Goal: Find specific page/section: Find specific page/section

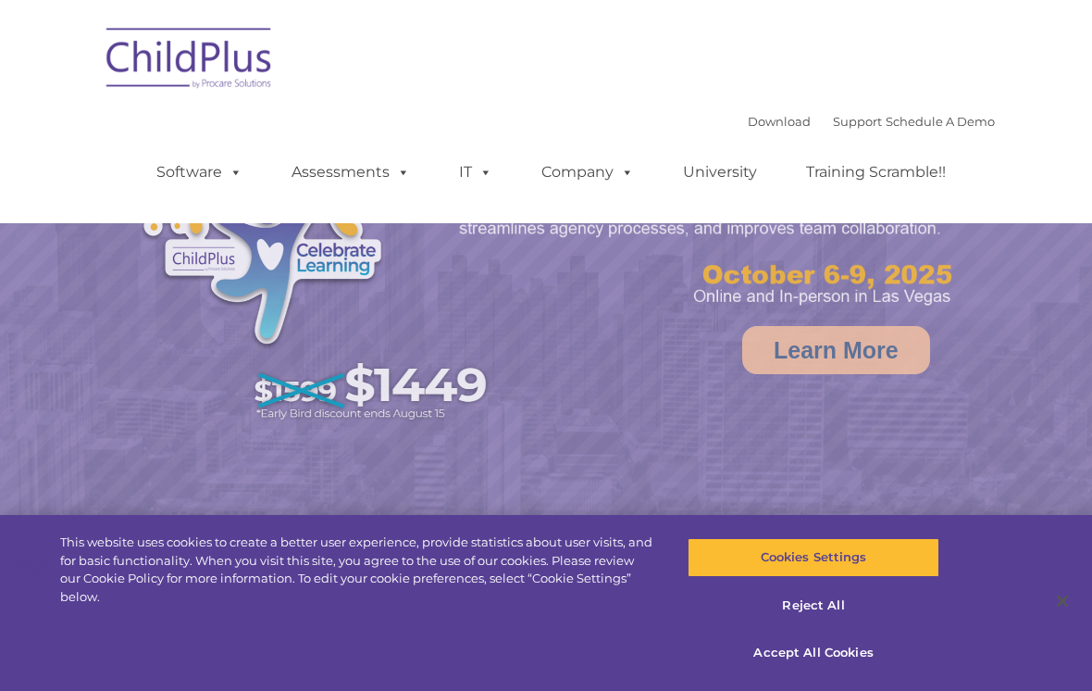
select select "MEDIUM"
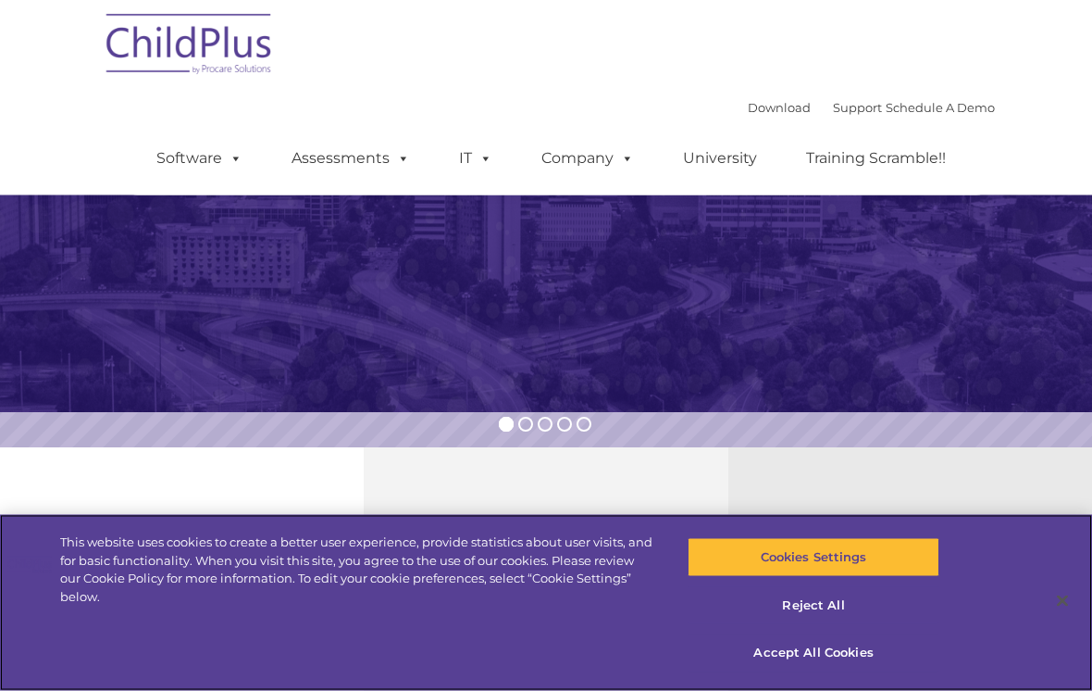
scroll to position [269, 0]
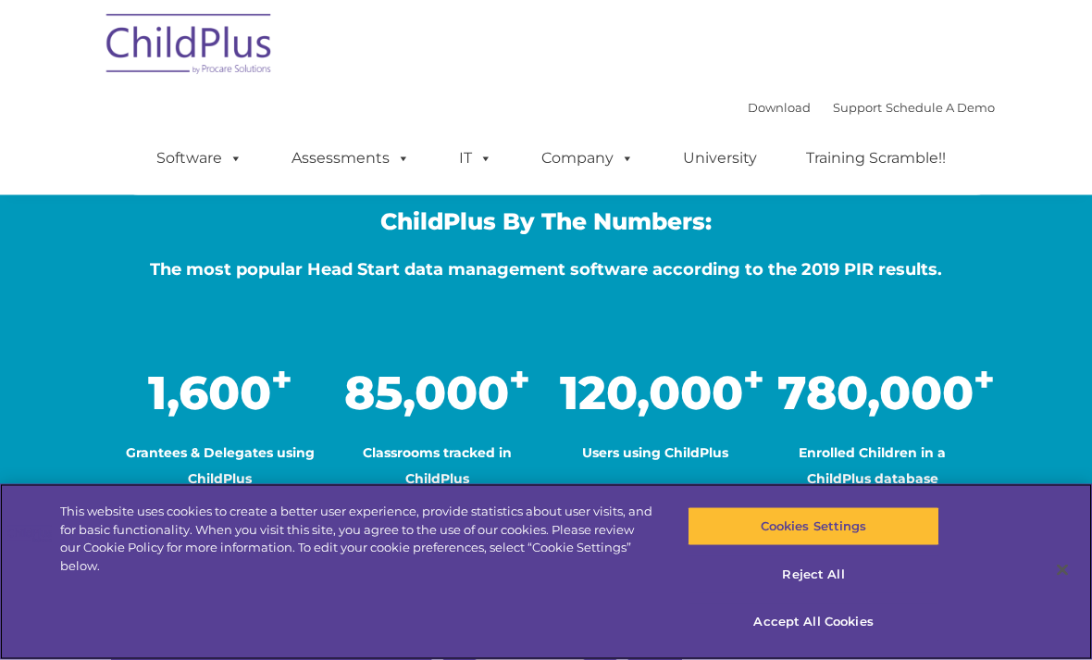
scroll to position [1441, 0]
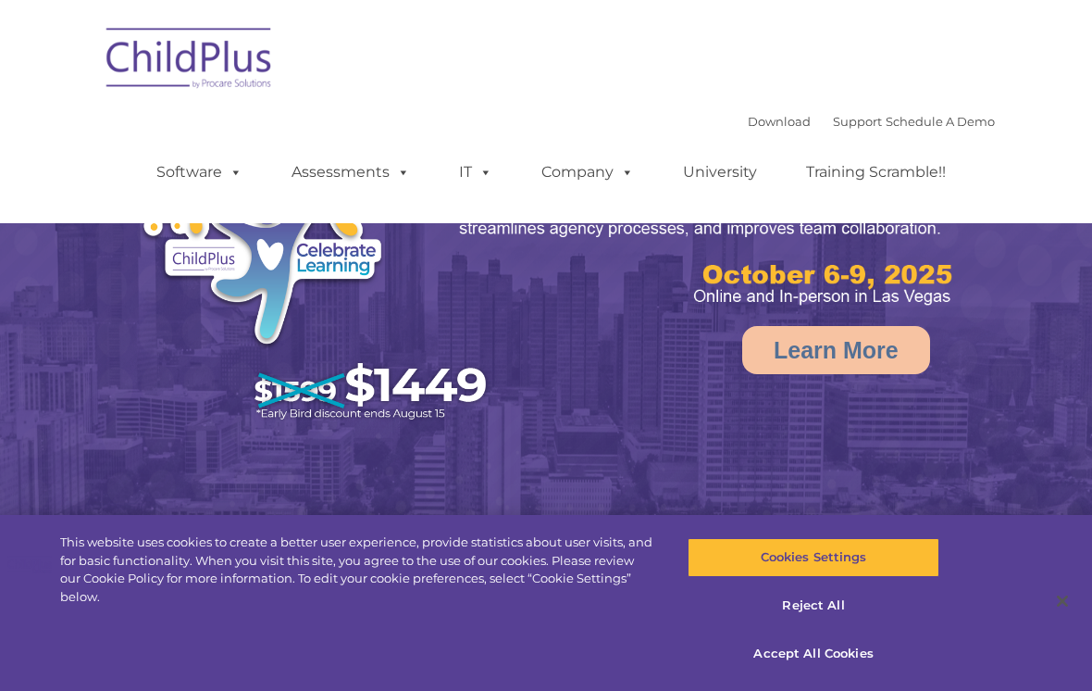
select select "MEDIUM"
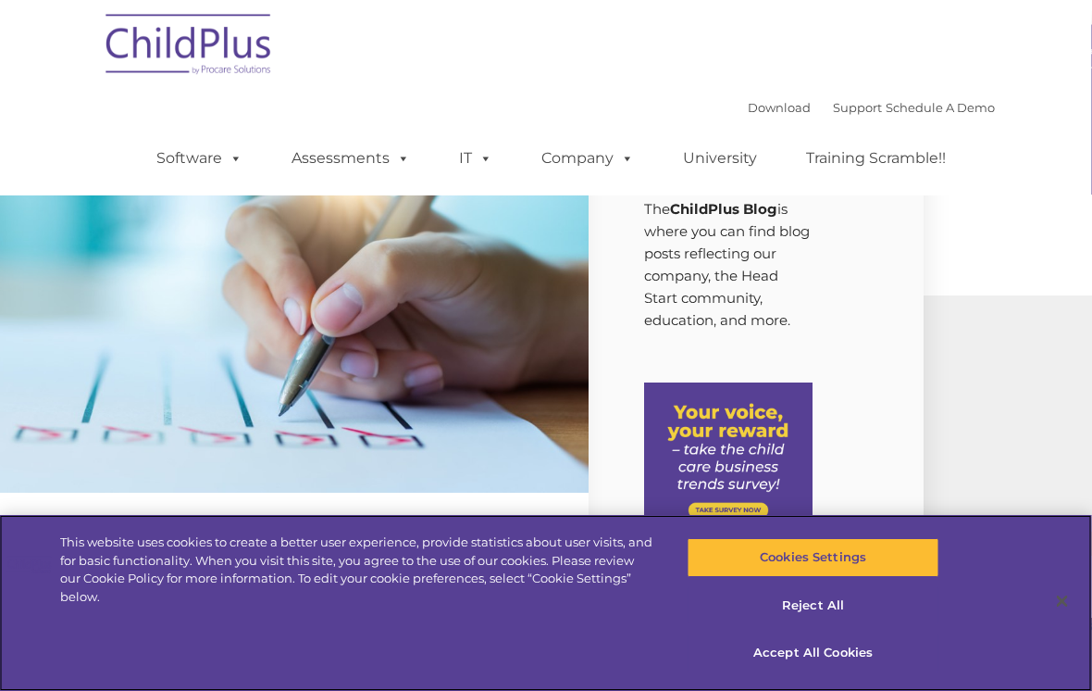
scroll to position [0, 169]
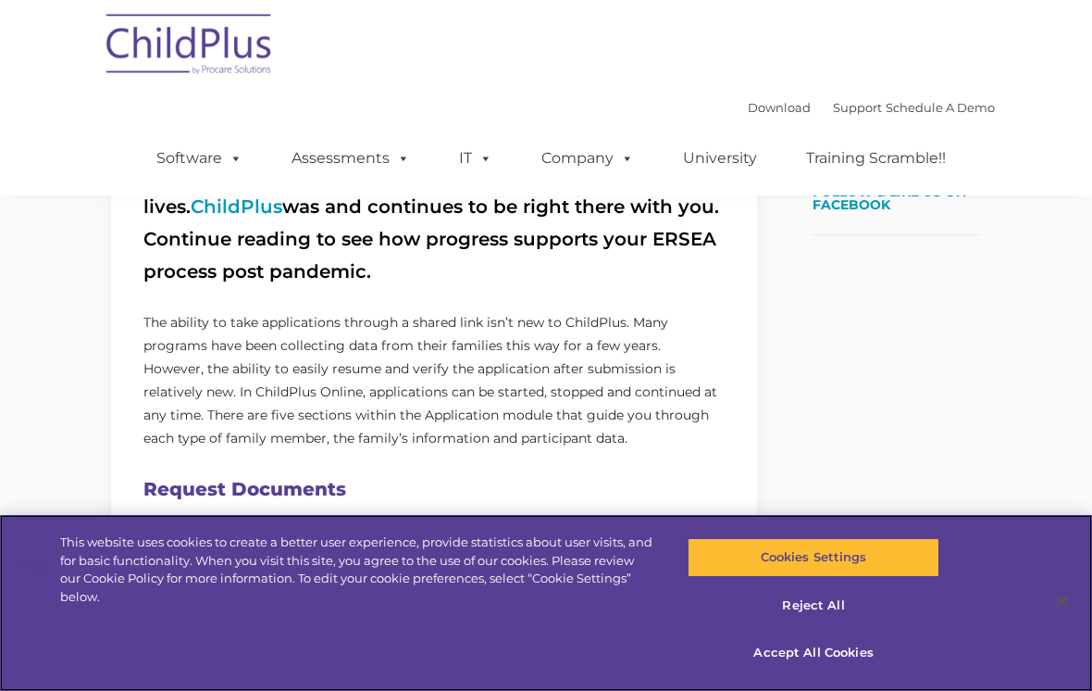
scroll to position [594, 0]
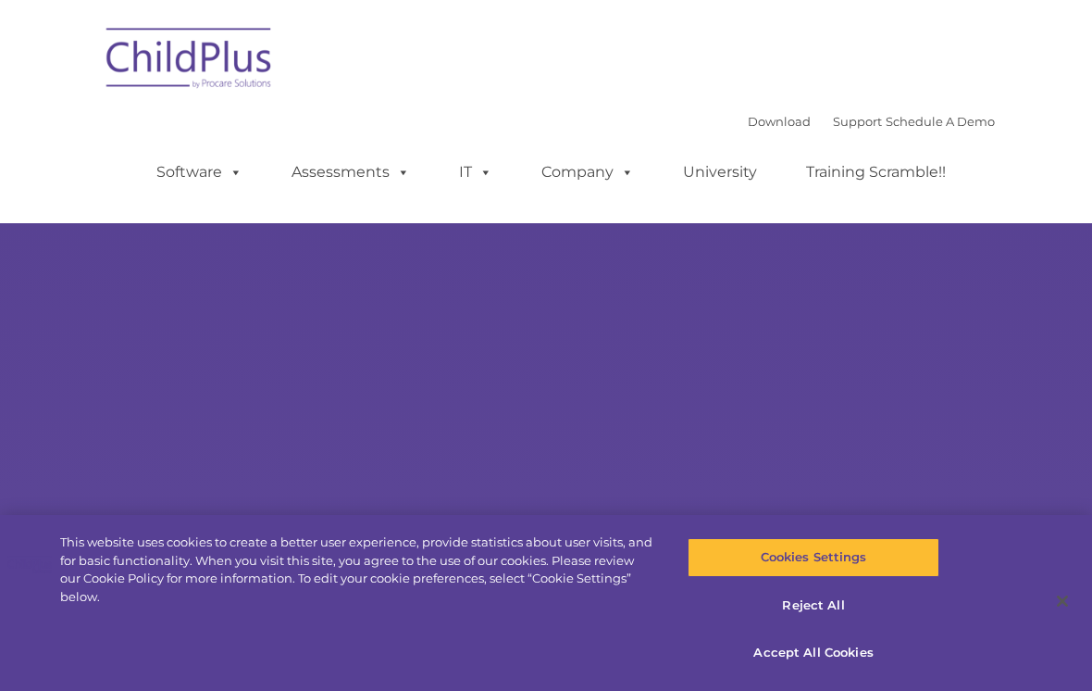
type input ""
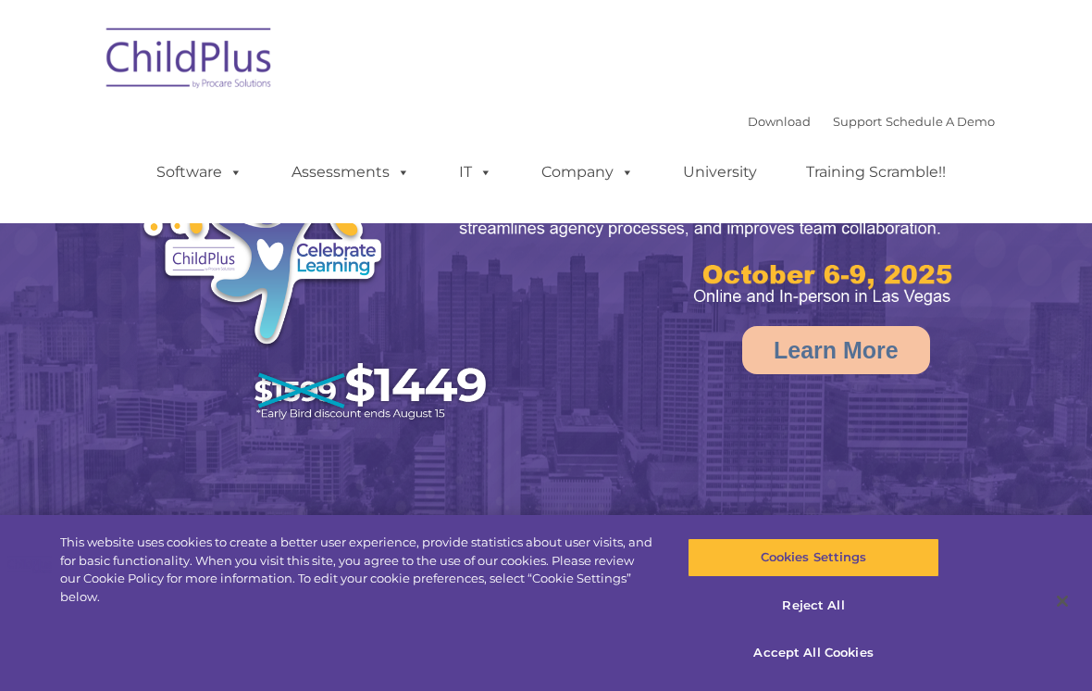
select select "MEDIUM"
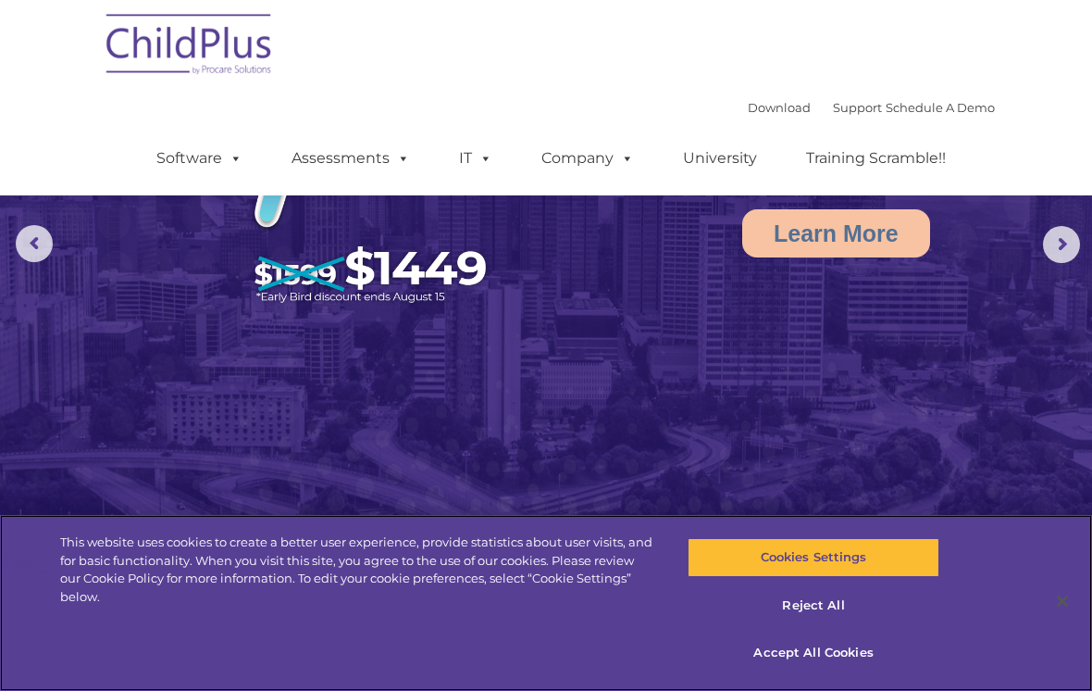
scroll to position [95, 0]
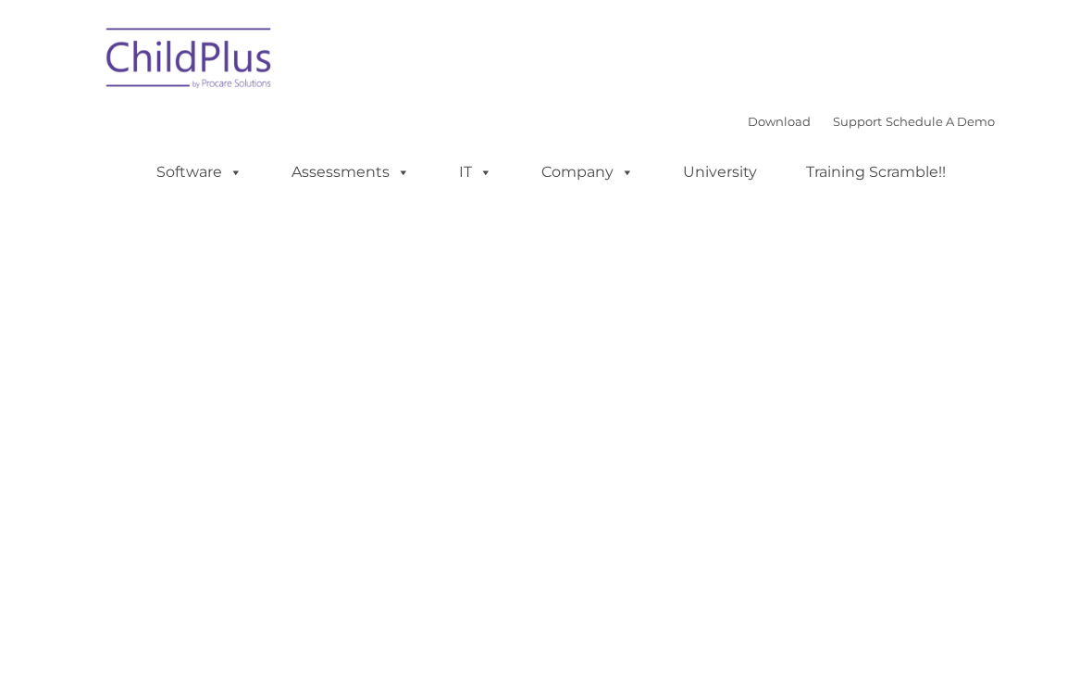
type input ""
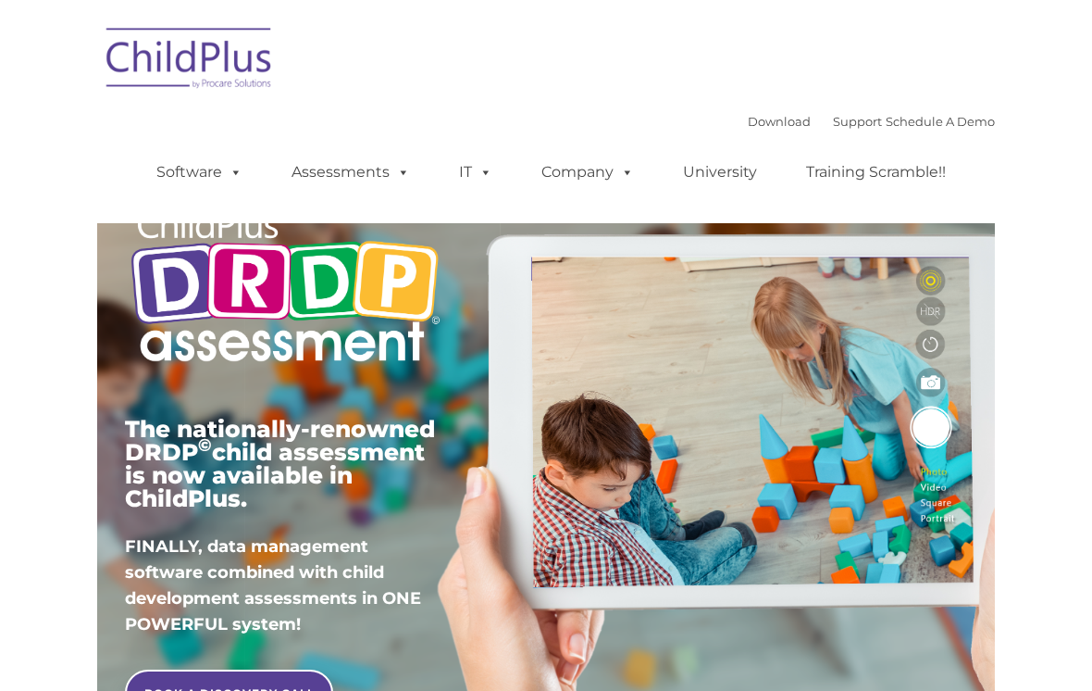
type input ""
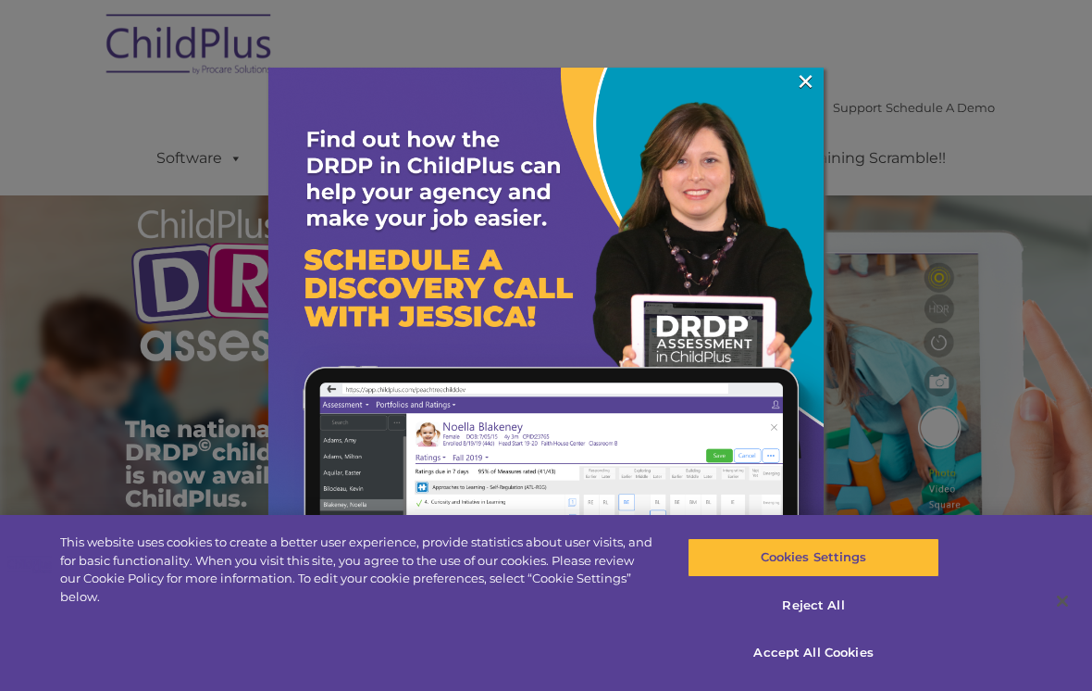
click at [809, 91] on link "×" at bounding box center [805, 81] width 21 height 19
